Goal: Task Accomplishment & Management: Manage account settings

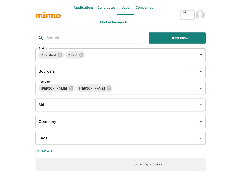
scroll to position [11, 0]
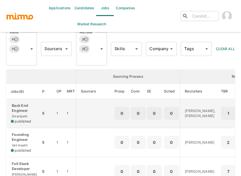
click at [29, 112] on p "Back End Engineer" at bounding box center [24, 108] width 26 height 10
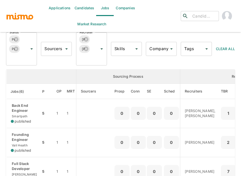
click at [56, 67] on div "Jobs Add new Status Published Public Status Sourcers Sourcers Recruiter Carmen …" at bounding box center [120, 178] width 229 height 334
click at [54, 64] on div "Status Published Public Status Sourcers Sourcers Recruiter Carmen Vilachá Maria…" at bounding box center [118, 46] width 233 height 37
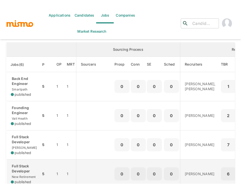
scroll to position [44, 0]
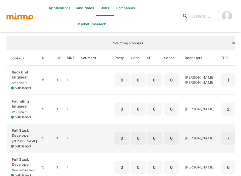
click at [30, 136] on p "Full Stack Developer" at bounding box center [24, 133] width 26 height 10
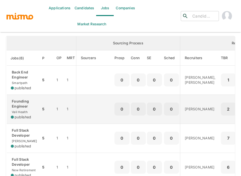
click at [24, 109] on p "Founding Engineer" at bounding box center [24, 104] width 26 height 10
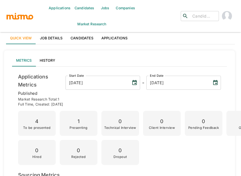
click at [119, 41] on link "Applications" at bounding box center [114, 38] width 34 height 12
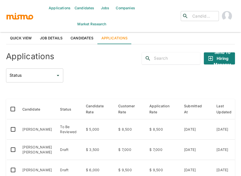
click at [93, 86] on div "Applications Send to Hiring Manager Status Status Candidate Status Candidate Ra…" at bounding box center [120, 176] width 229 height 256
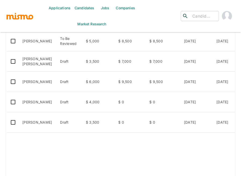
scroll to position [89, 0]
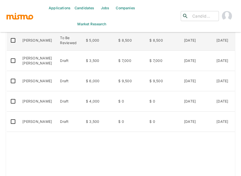
click at [38, 43] on td "[PERSON_NAME]" at bounding box center [37, 40] width 38 height 20
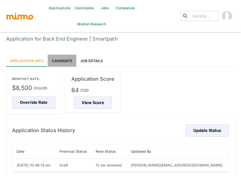
click at [63, 61] on link "Candidate" at bounding box center [62, 61] width 28 height 12
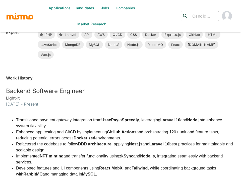
scroll to position [189, 0]
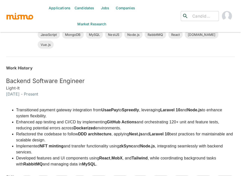
click at [125, 107] on li "Transitioned payment gateway integration from UsaePay to Spreedly , leveraging …" at bounding box center [125, 113] width 219 height 12
click at [78, 108] on li "Transitioned payment gateway integration from UsaePay to Spreedly , leveraging …" at bounding box center [125, 113] width 219 height 12
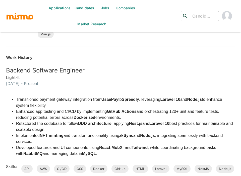
scroll to position [201, 0]
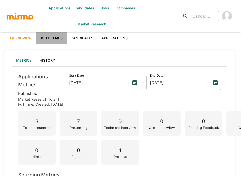
click at [52, 36] on link "Job Details" at bounding box center [51, 38] width 31 height 12
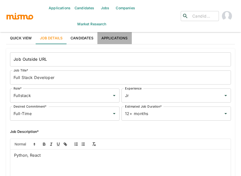
click at [110, 36] on link "Applications" at bounding box center [114, 38] width 34 height 12
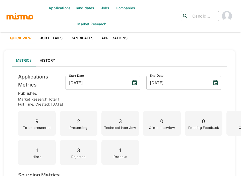
click at [116, 37] on link "Applications" at bounding box center [114, 38] width 34 height 12
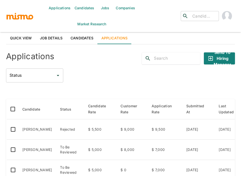
click at [112, 71] on div "Status Status" at bounding box center [120, 75] width 229 height 14
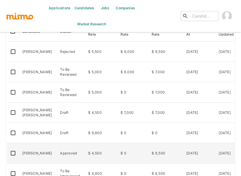
scroll to position [88, 0]
